Goal: Check status: Check status

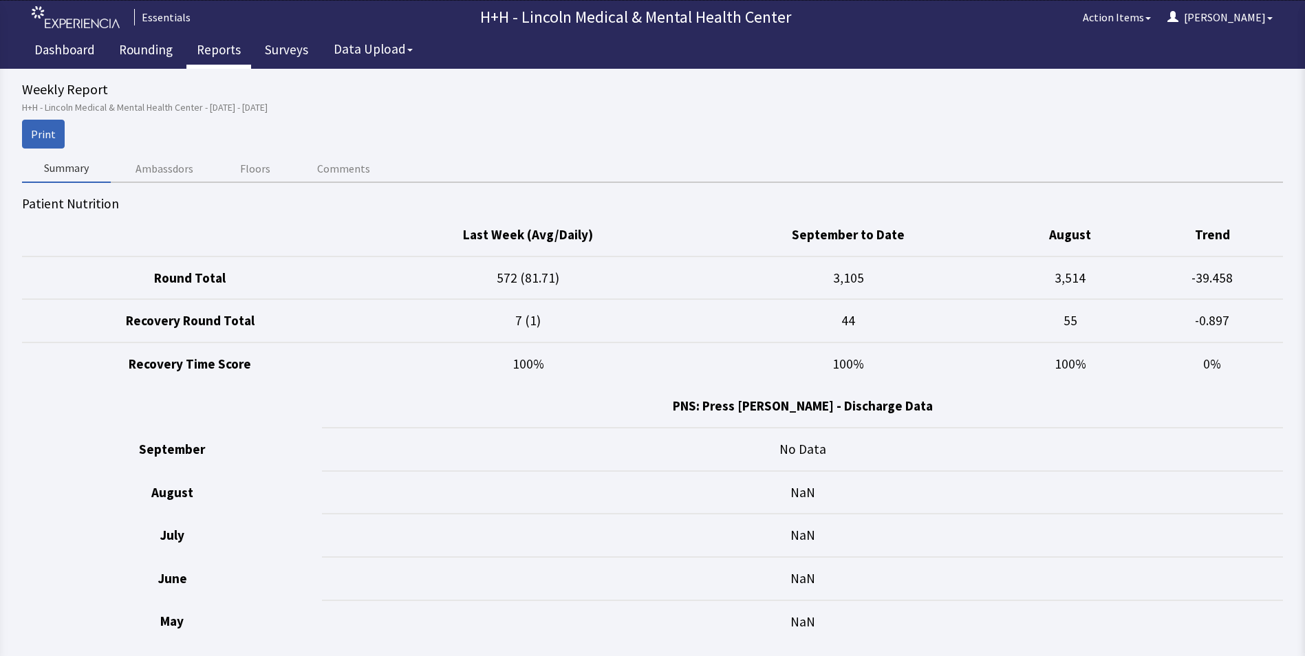
click at [218, 54] on link "Reports" at bounding box center [218, 51] width 65 height 34
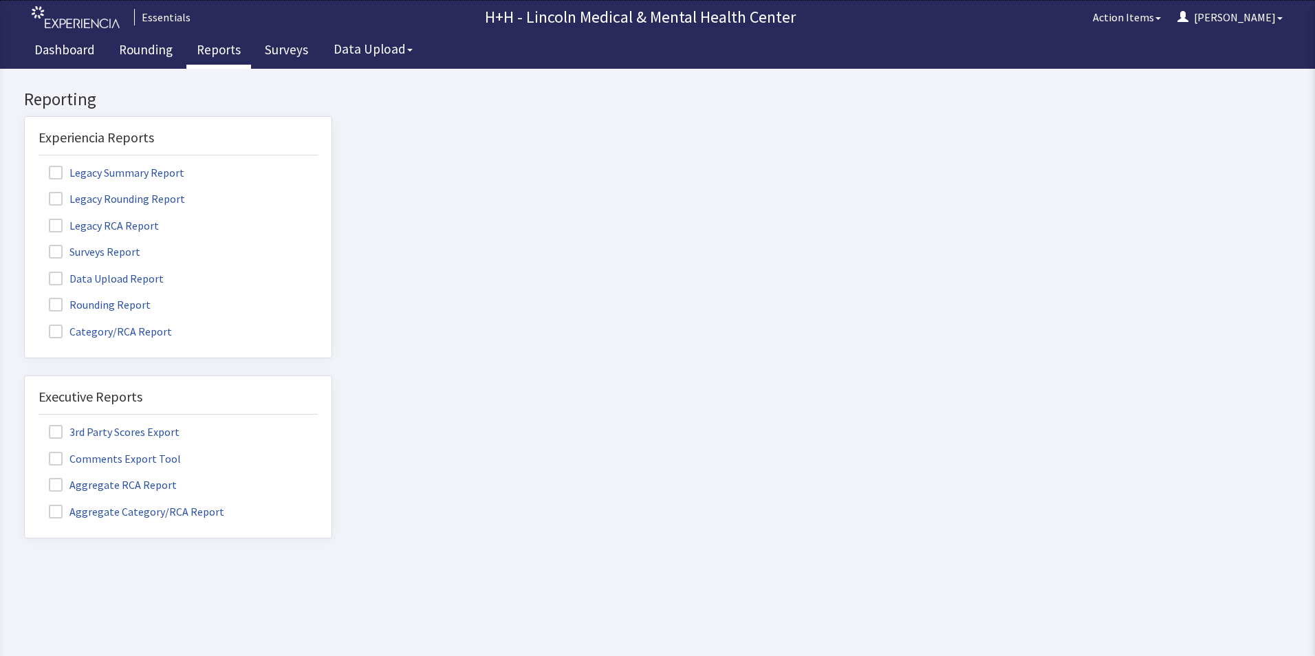
click at [140, 304] on label "Rounding Report" at bounding box center [102, 304] width 126 height 18
click at [25, 297] on input "Rounding Report" at bounding box center [25, 297] width 0 height 0
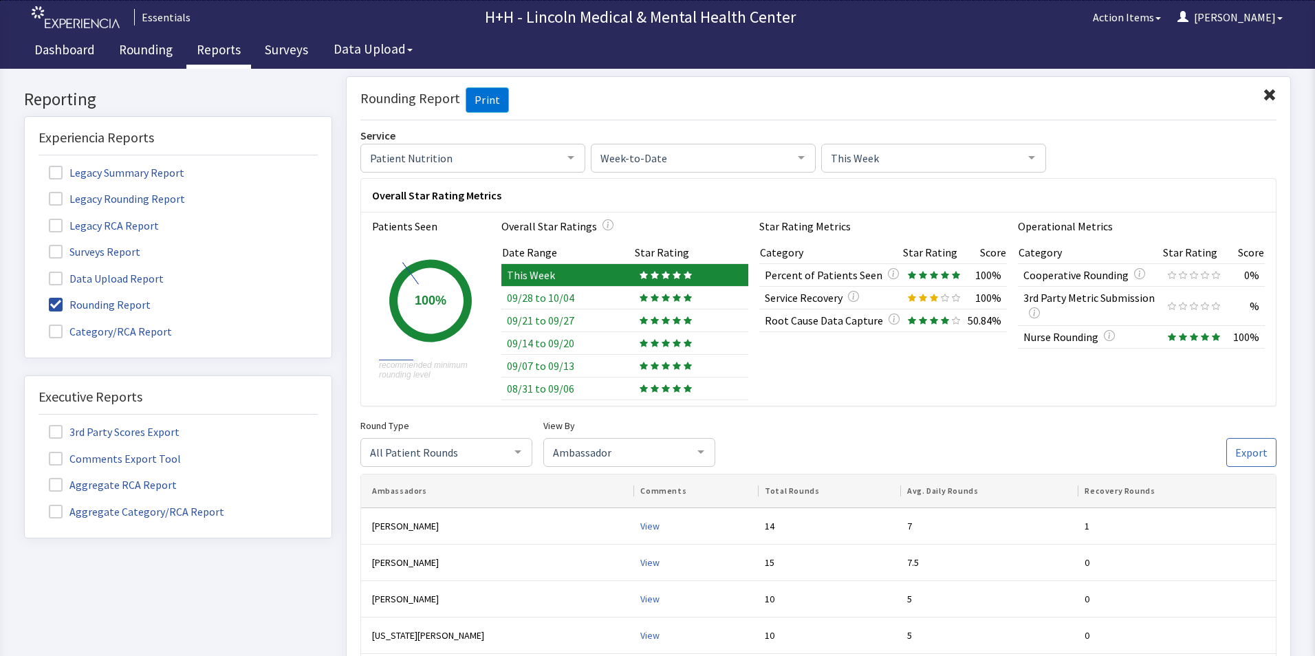
click at [1263, 98] on span at bounding box center [1270, 95] width 14 height 14
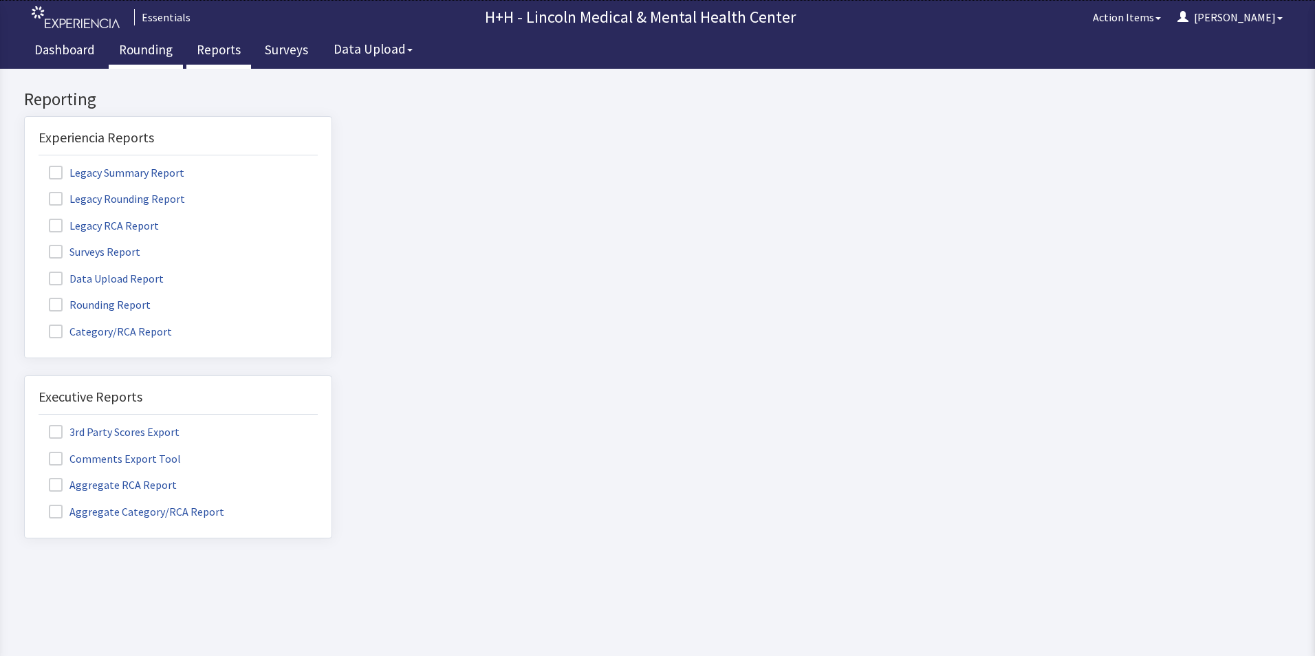
click at [151, 50] on link "Rounding" at bounding box center [146, 51] width 74 height 34
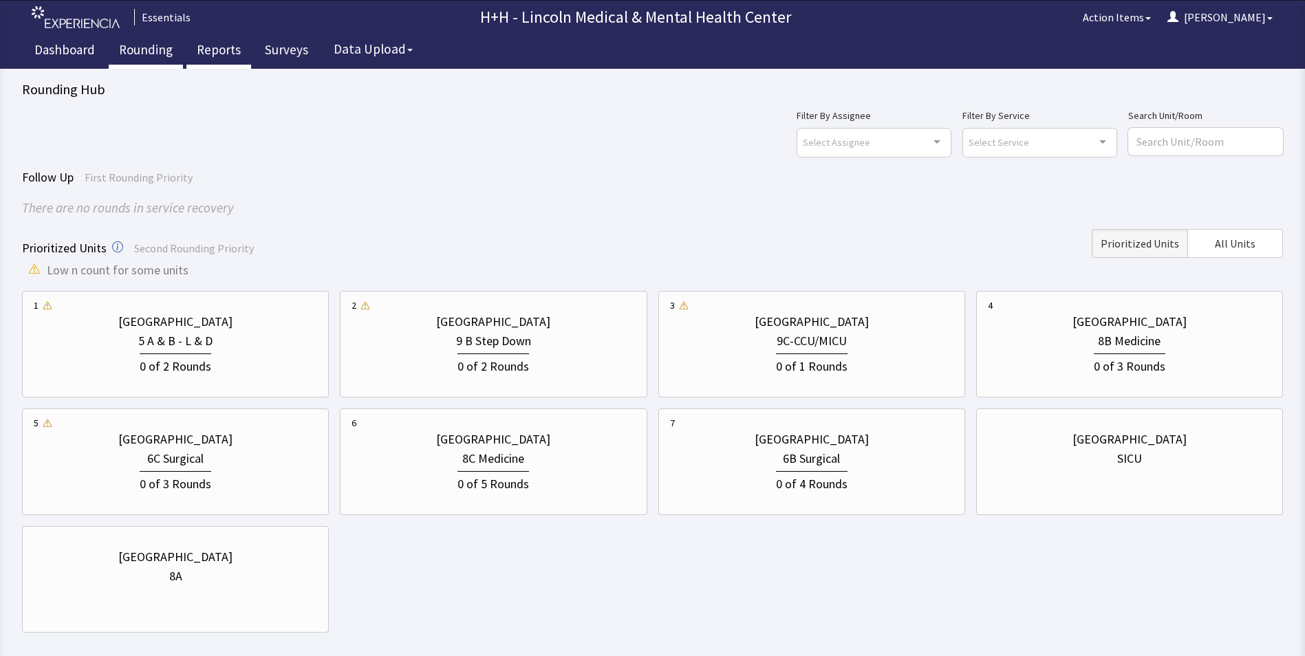
click at [221, 50] on link "Reports" at bounding box center [218, 51] width 65 height 34
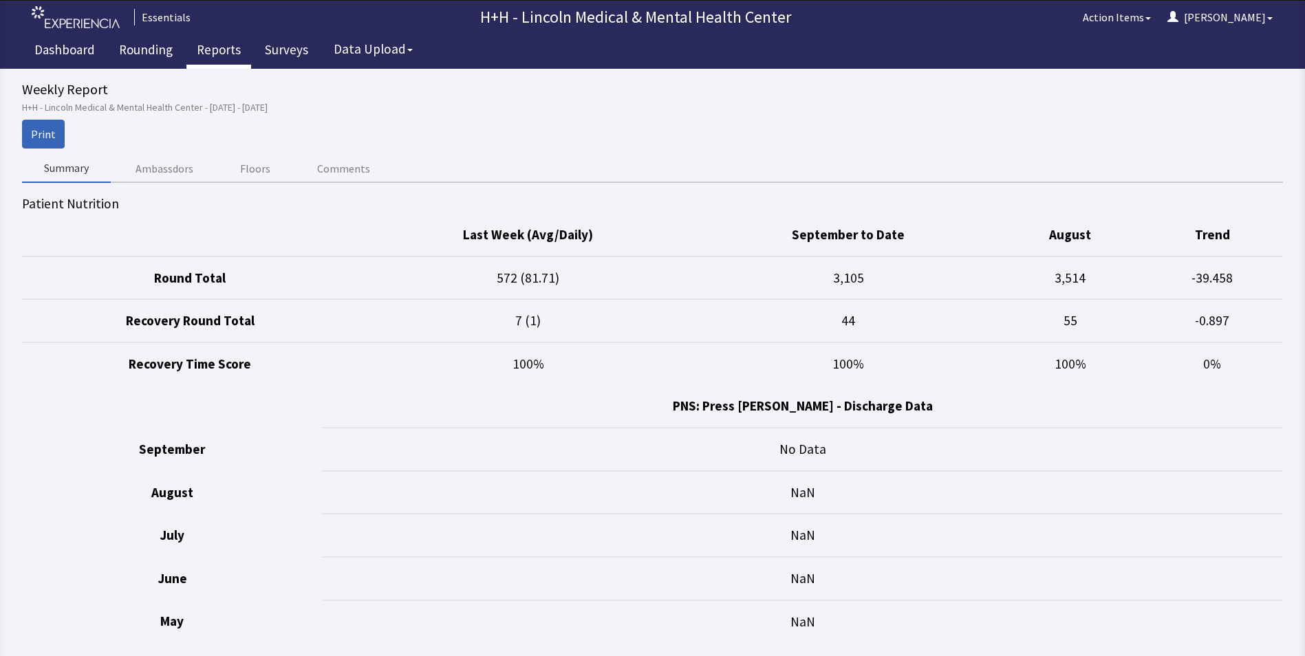
click at [225, 47] on link "Reports" at bounding box center [218, 51] width 65 height 34
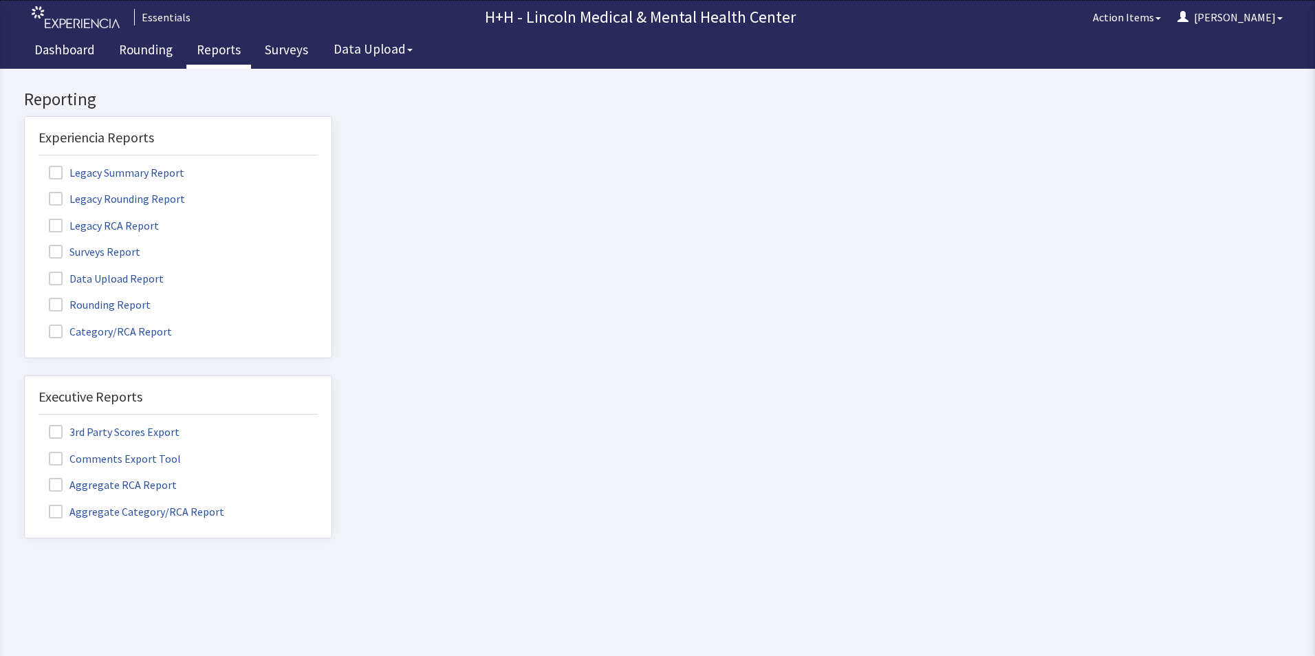
click at [111, 307] on label "Rounding Report" at bounding box center [102, 304] width 126 height 18
click at [25, 297] on input "Rounding Report" at bounding box center [25, 297] width 0 height 0
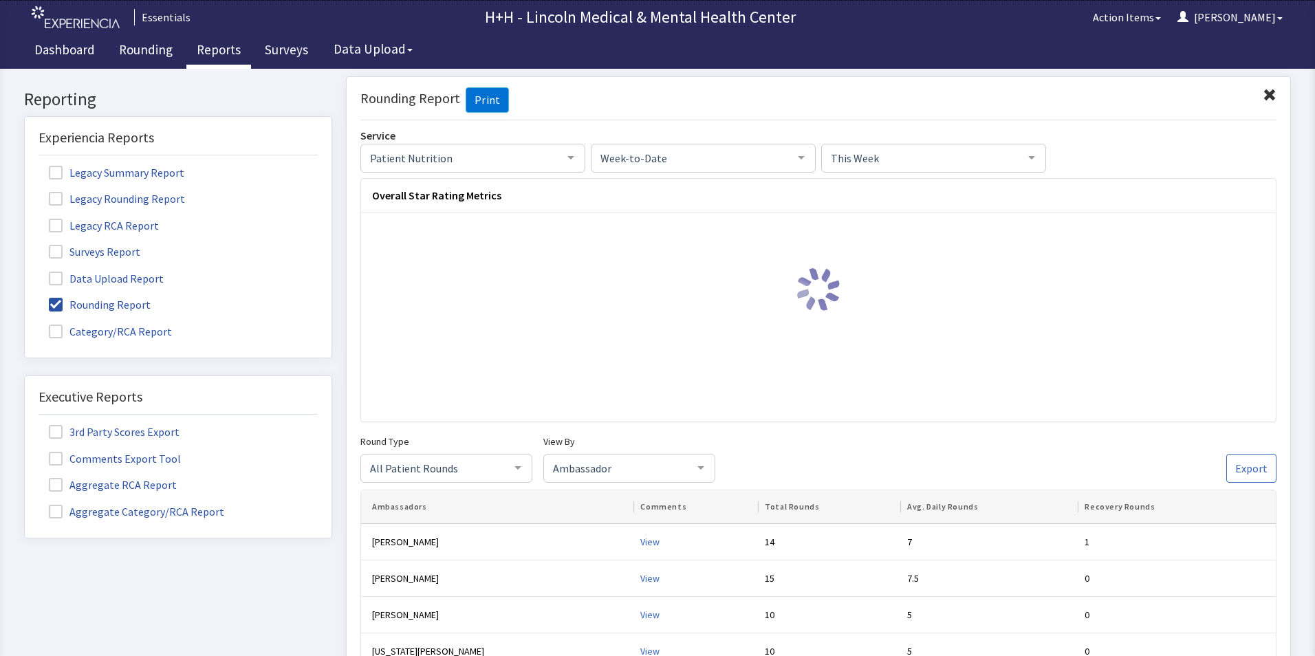
click at [1263, 91] on span at bounding box center [1270, 95] width 14 height 14
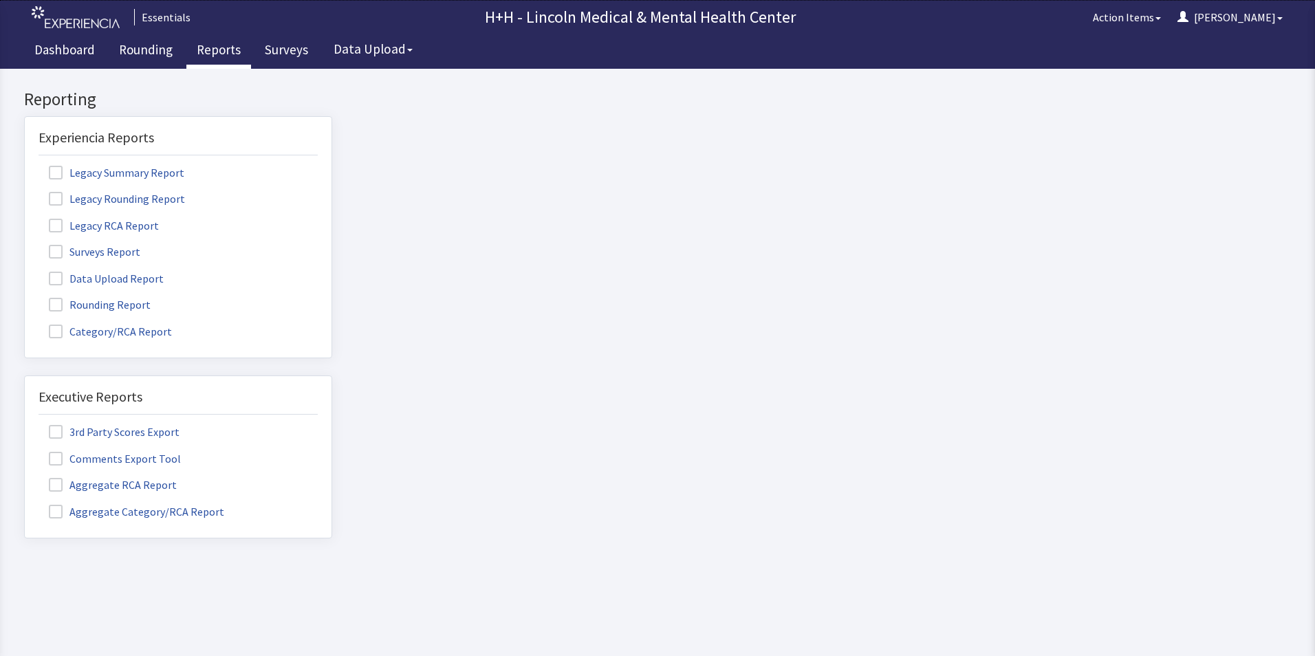
click at [123, 308] on label "Rounding Report" at bounding box center [102, 304] width 126 height 18
click at [25, 297] on input "Rounding Report" at bounding box center [25, 297] width 0 height 0
